Goal: Information Seeking & Learning: Learn about a topic

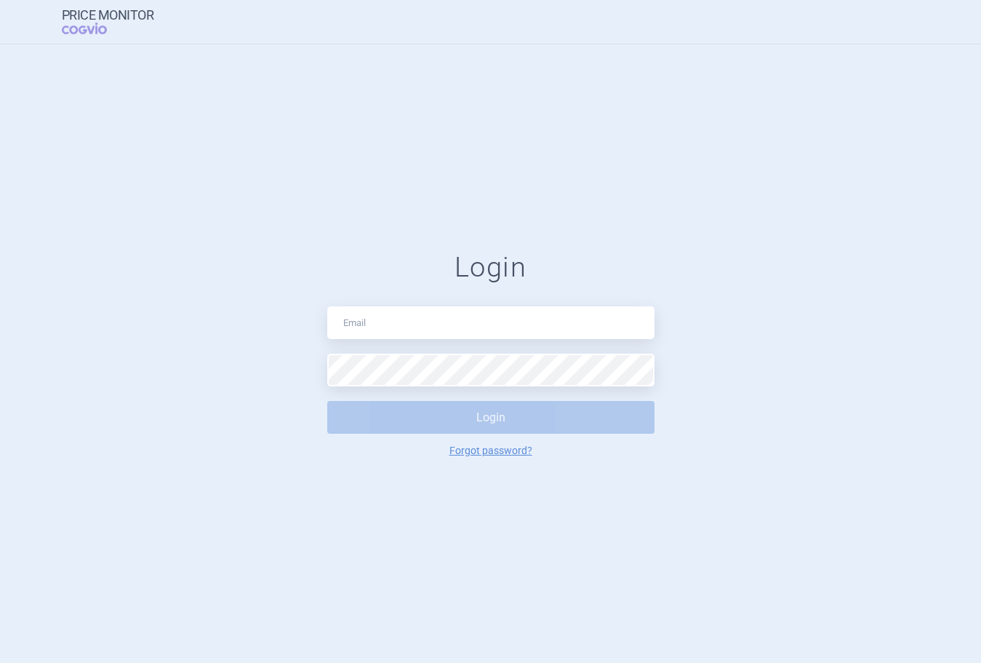
type input "[PERSON_NAME][EMAIL_ADDRESS][DOMAIN_NAME]"
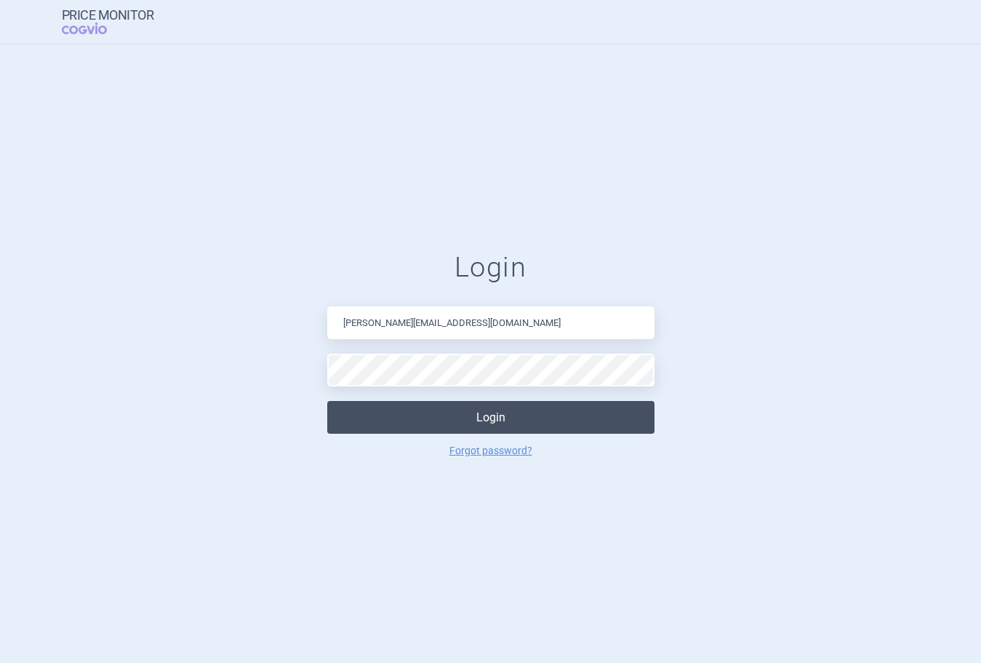
click at [454, 424] on button "Login" at bounding box center [490, 417] width 327 height 33
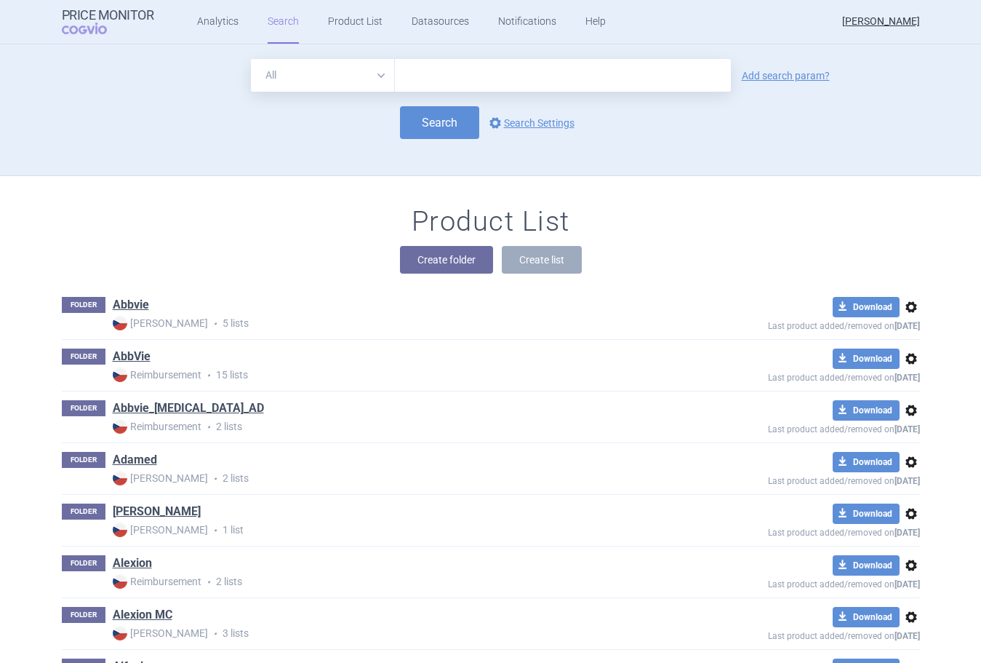
click at [436, 65] on input "text" at bounding box center [563, 75] width 336 height 33
type input "voxzogo"
click at [405, 131] on button "Search" at bounding box center [439, 122] width 79 height 33
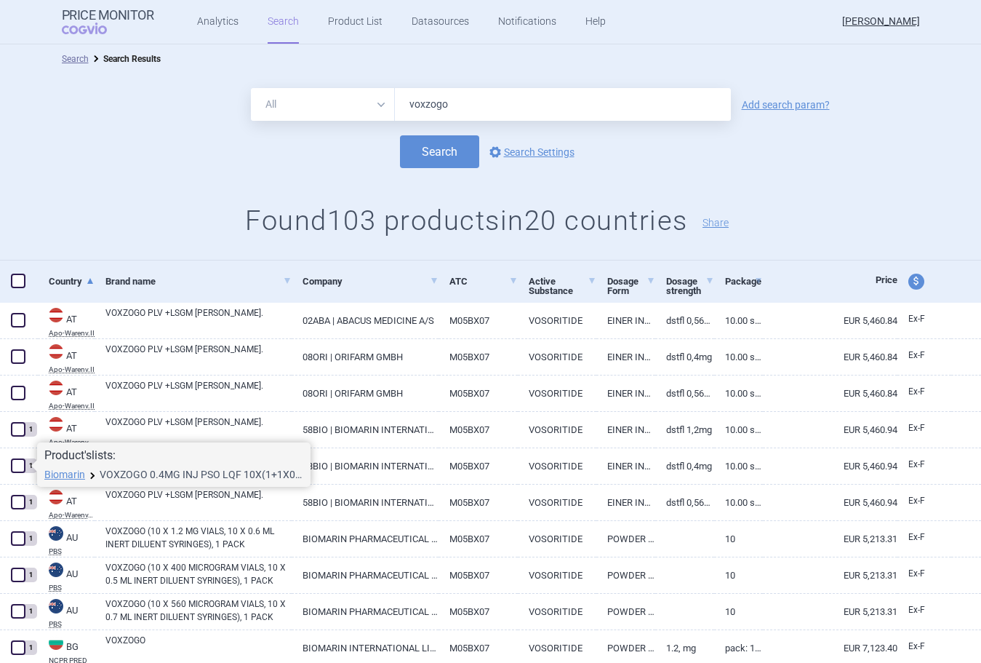
click at [139, 472] on link "VOXZOGO 0.4MG INJ PSO LQF 10X(1+1X0.5ML ISP+N+SYR) VIA" at bounding box center [202, 474] width 204 height 10
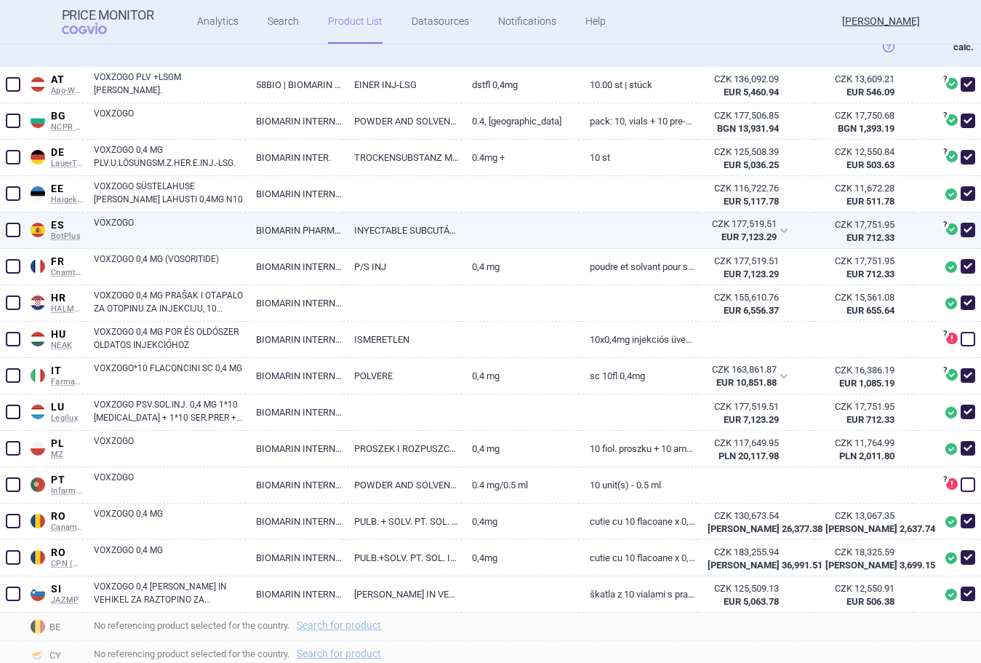
scroll to position [436, 0]
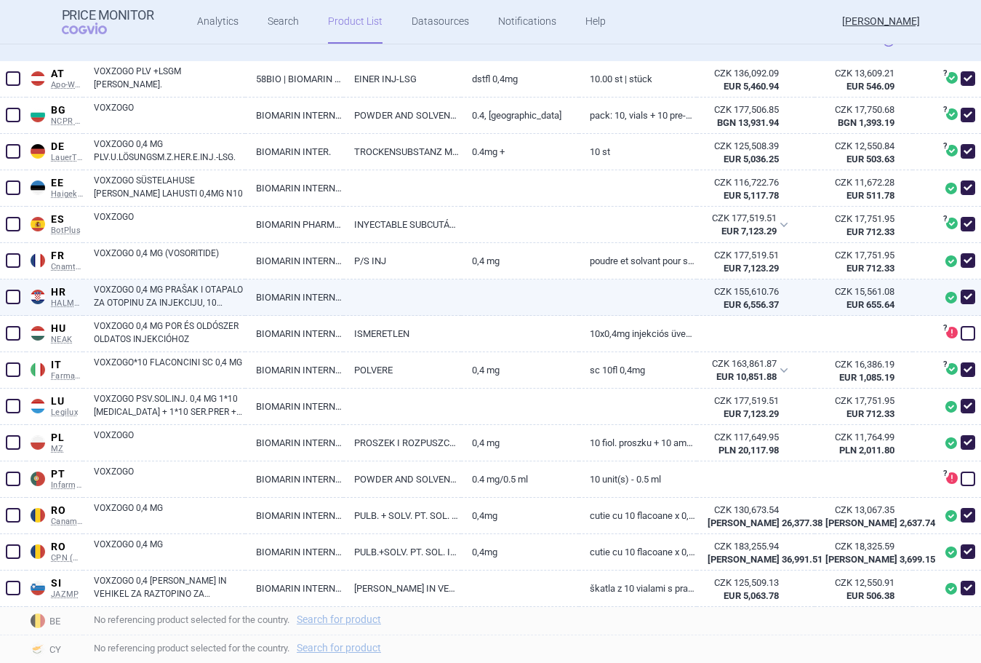
click at [486, 300] on link at bounding box center [520, 292] width 118 height 26
select select "EUR"
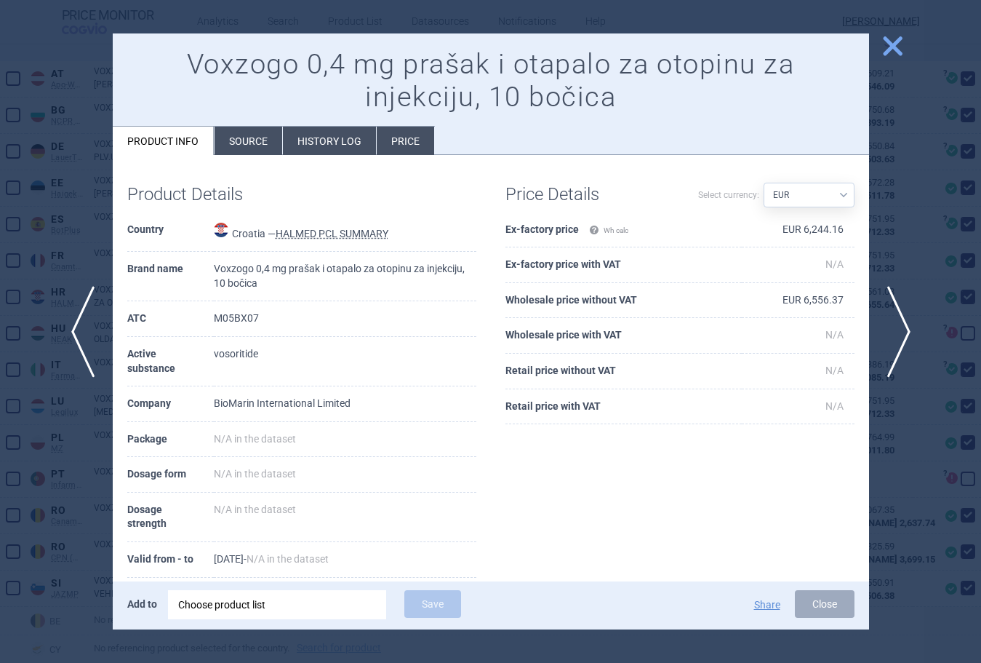
click at [889, 48] on span "close" at bounding box center [892, 45] width 25 height 25
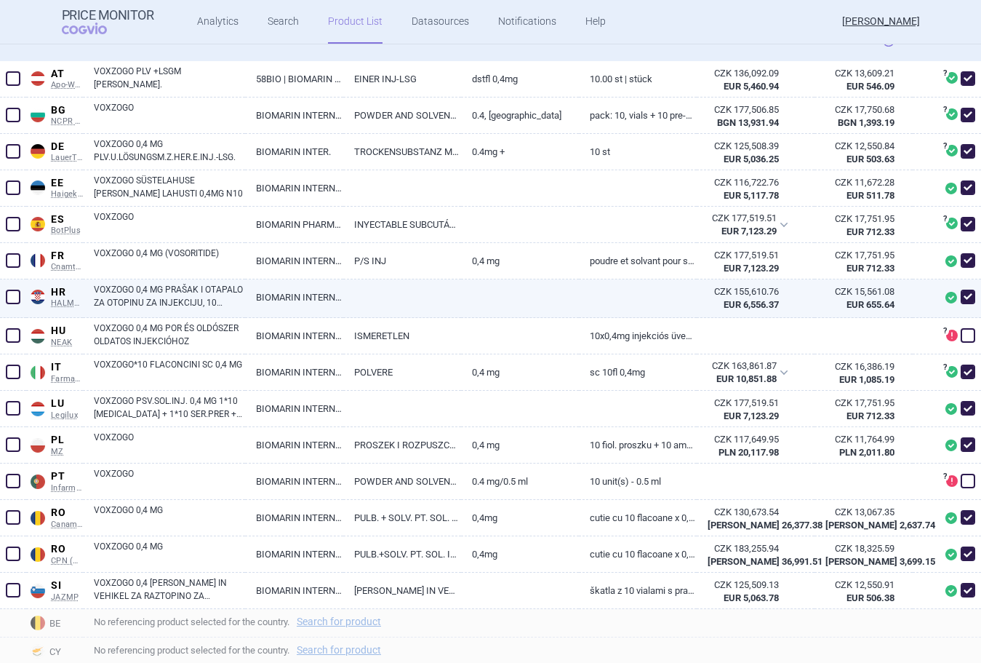
click at [338, 305] on link "BIOMARIN INTERNATIONAL LIMITED" at bounding box center [294, 297] width 98 height 36
select select "EUR"
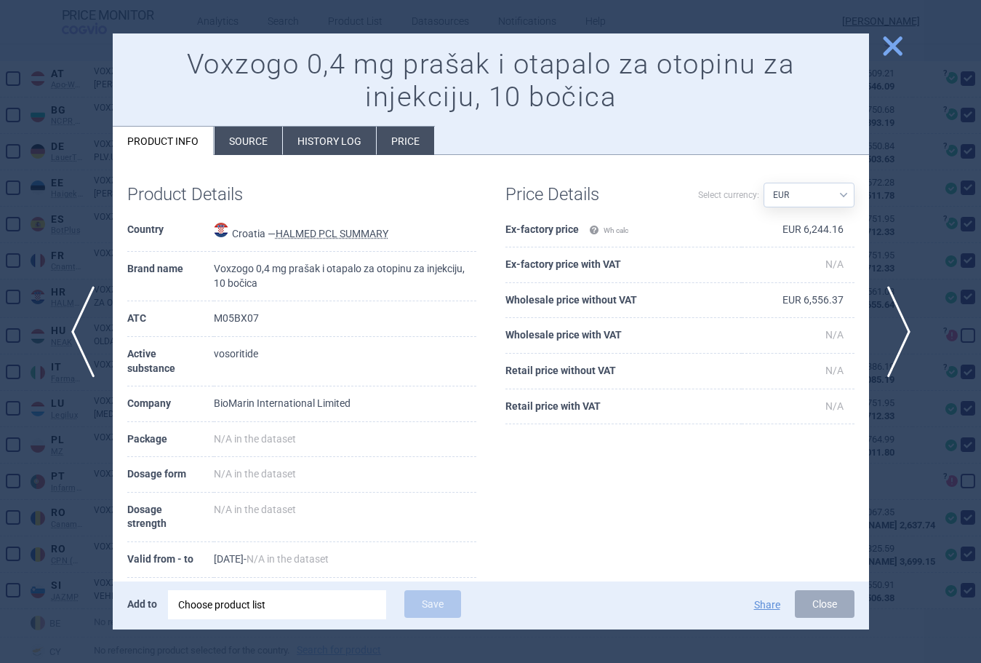
click at [885, 53] on span "close" at bounding box center [892, 45] width 25 height 25
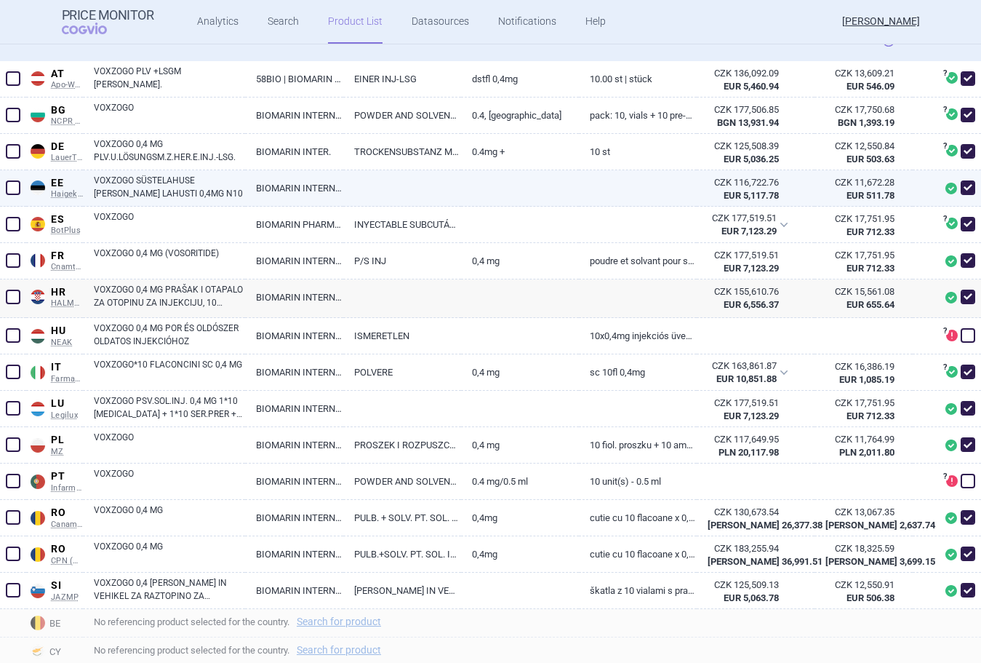
click at [559, 182] on link at bounding box center [520, 183] width 118 height 26
select select "EUR"
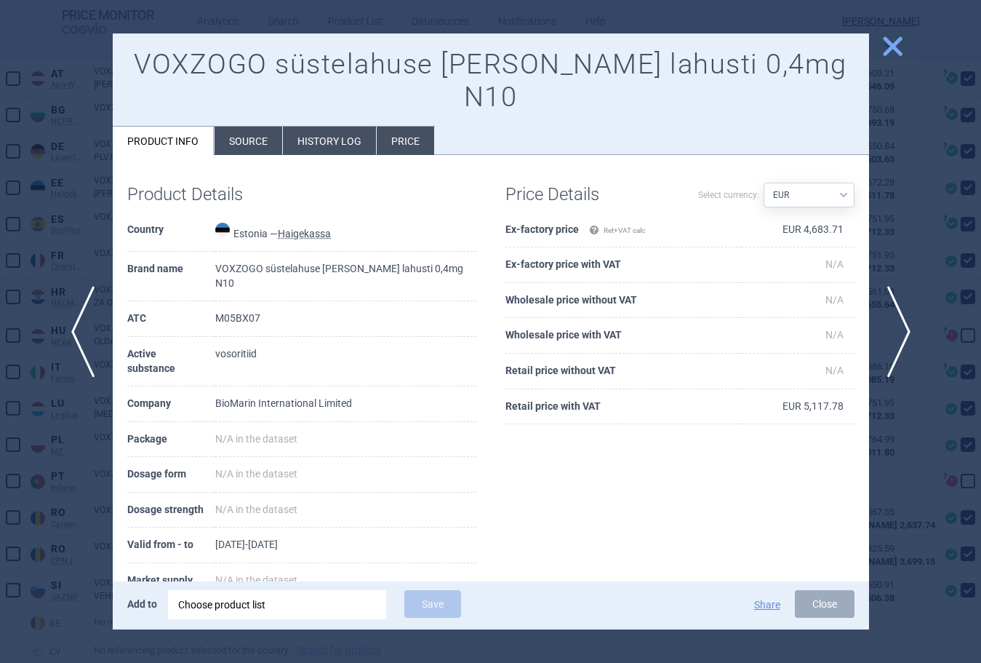
click at [891, 54] on span "close" at bounding box center [892, 45] width 25 height 25
